Goal: Task Accomplishment & Management: Use online tool/utility

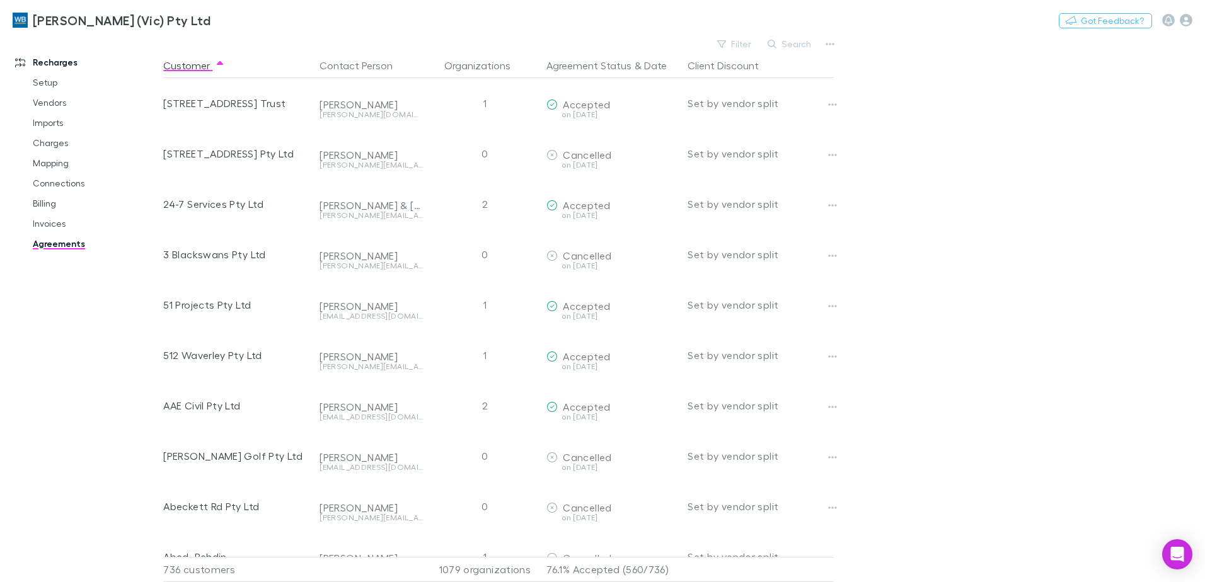
click at [52, 241] on link "Agreements" at bounding box center [95, 244] width 150 height 20
click at [55, 335] on div "Recharges Setup Vendors Imports Charges Mapping Connections Billing Invoices Ag…" at bounding box center [86, 306] width 173 height 532
click at [60, 346] on div "Recharges Setup Vendors Imports Charges Mapping Connections Billing Invoices Ag…" at bounding box center [86, 306] width 173 height 532
click at [747, 43] on button "Filter" at bounding box center [735, 44] width 48 height 15
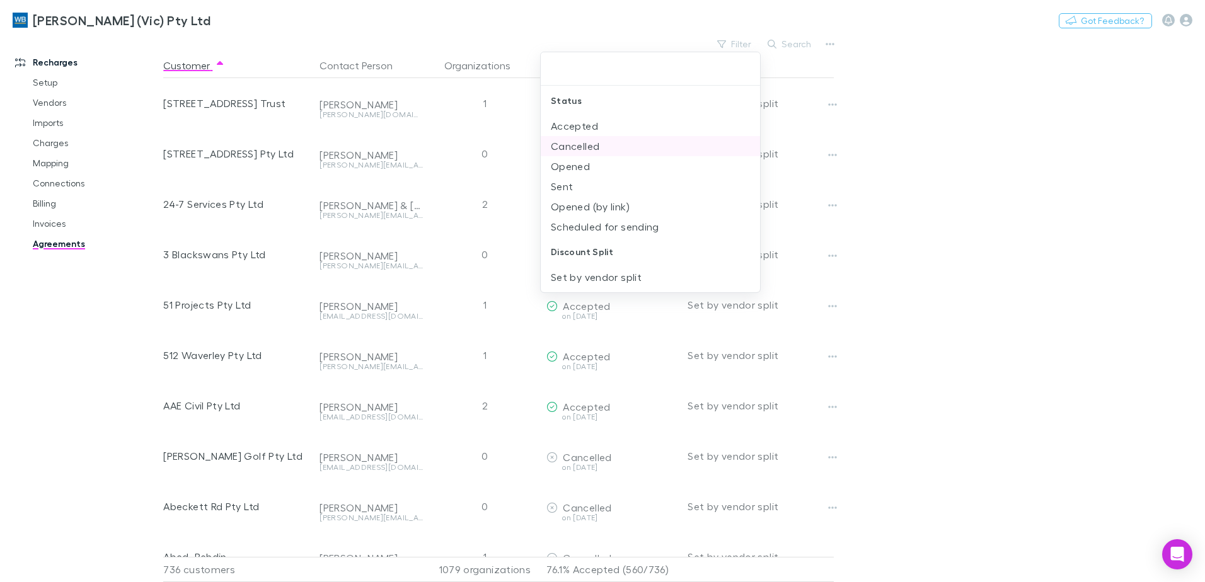
click at [591, 142] on li "Cancelled" at bounding box center [650, 146] width 219 height 20
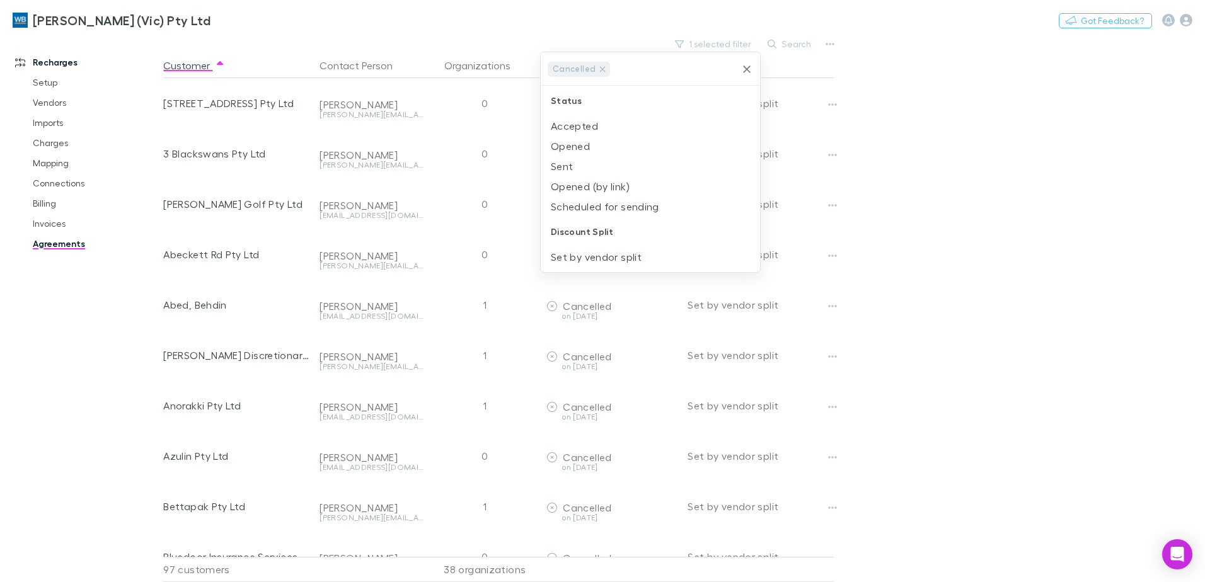
click at [747, 72] on icon "Clear" at bounding box center [746, 69] width 13 height 13
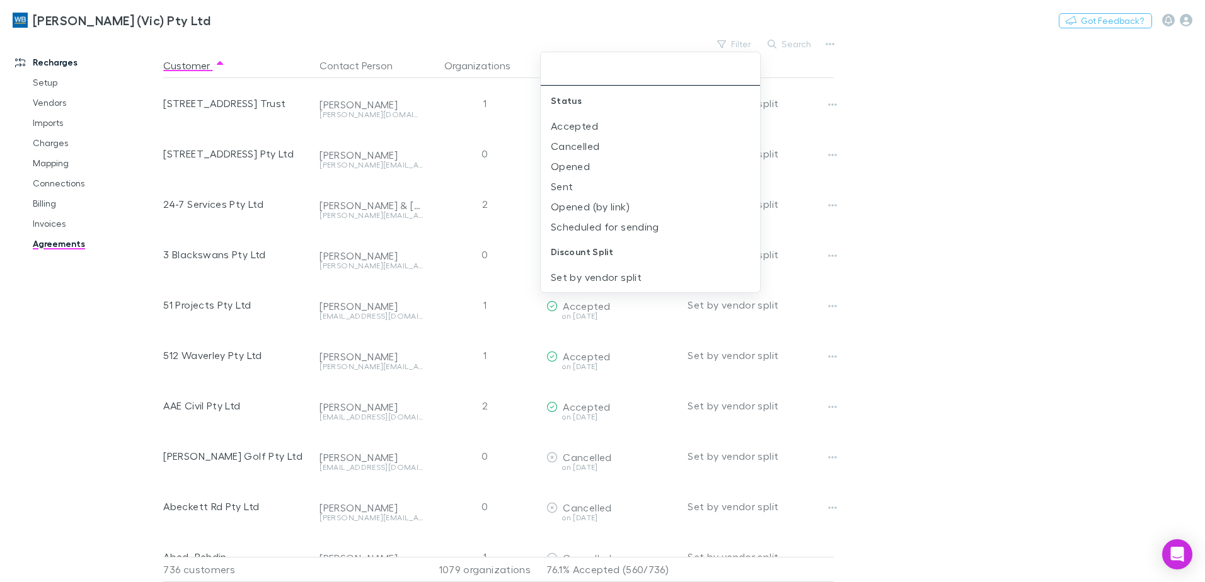
click at [962, 20] on div at bounding box center [602, 291] width 1205 height 582
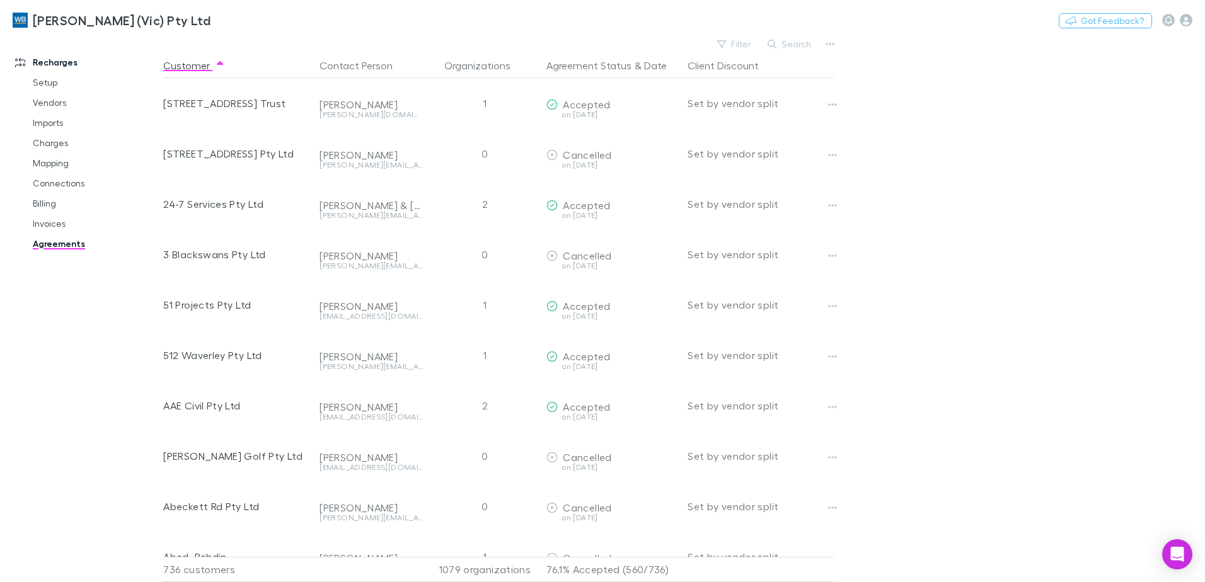
click at [533, 33] on div "William Buck (Vic) Pty Ltd Nothing Got Feedback?" at bounding box center [602, 20] width 1205 height 40
click at [48, 296] on div "Recharges Setup Vendors Imports Charges Mapping Connections Billing Invoices Ag…" at bounding box center [86, 306] width 173 height 532
